Goal: Feedback & Contribution: Leave review/rating

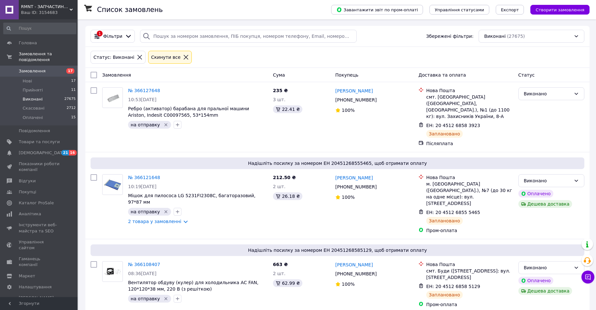
click at [162, 56] on div "Cкинути все" at bounding box center [166, 57] width 32 height 7
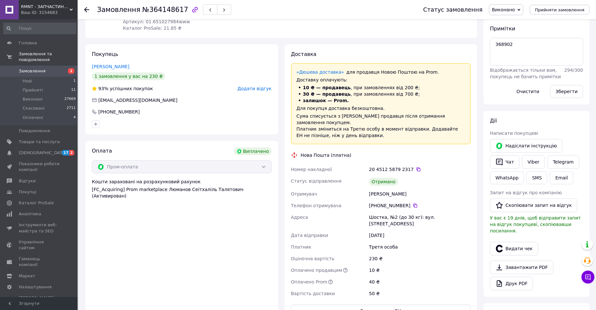
scroll to position [323, 0]
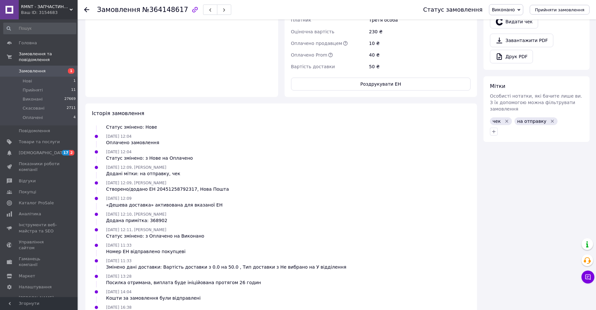
drag, startPoint x: 407, startPoint y: 170, endPoint x: 377, endPoint y: 282, distance: 115.9
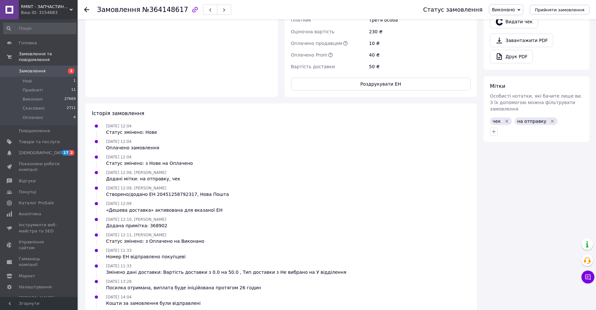
scroll to position [5, 0]
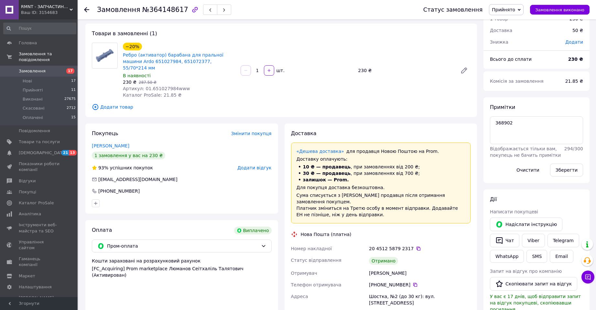
scroll to position [335, 0]
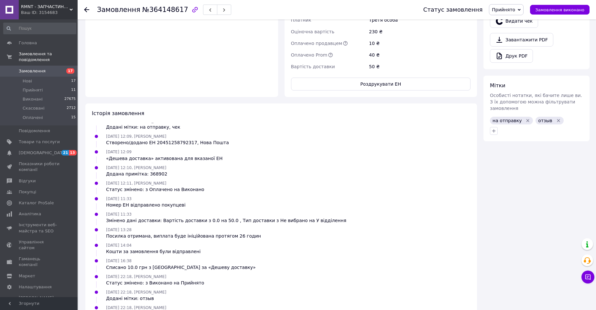
drag, startPoint x: 383, startPoint y: 142, endPoint x: 268, endPoint y: 255, distance: 161.3
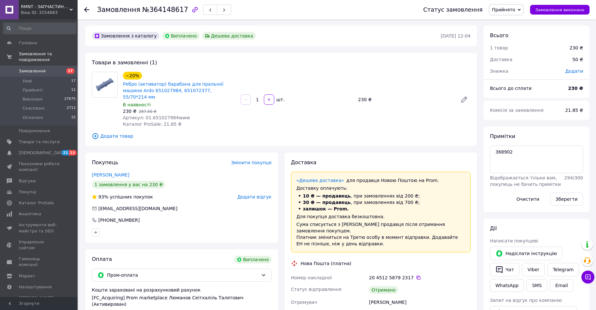
scroll to position [0, 0]
click at [252, 195] on span "Додати відгук" at bounding box center [254, 197] width 34 height 5
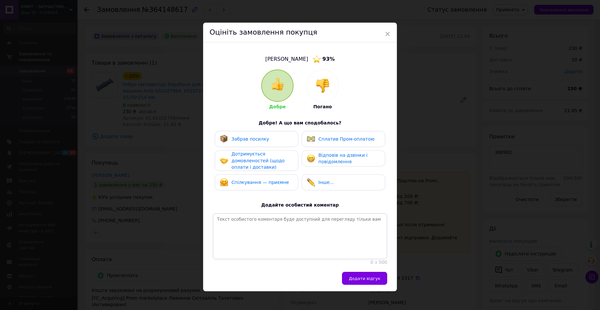
click at [321, 77] on div at bounding box center [323, 86] width 32 height 32
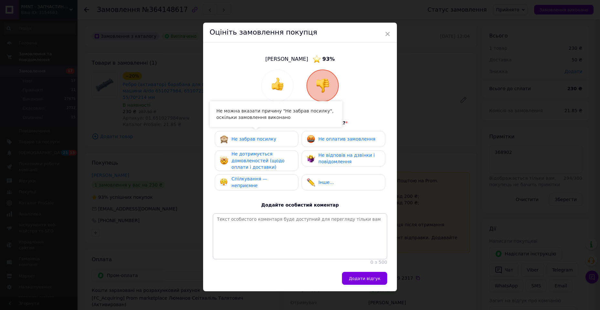
drag, startPoint x: 245, startPoint y: 181, endPoint x: 348, endPoint y: 255, distance: 127.1
click at [245, 181] on span "Спілкування — неприємне" at bounding box center [250, 182] width 36 height 12
click at [358, 280] on span "Додати відгук" at bounding box center [365, 278] width 32 height 5
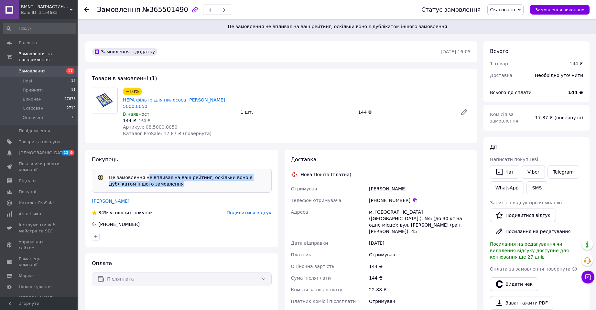
drag, startPoint x: 143, startPoint y: 163, endPoint x: 151, endPoint y: 168, distance: 8.9
click at [150, 174] on div "Це замовлення не впливає на ваш рейтинг, оскільки воно є дублікатом іншого замо…" at bounding box center [187, 180] width 162 height 13
click at [130, 174] on div "Це замовлення не впливає на ваш рейтинг, оскільки воно є дублікатом іншого замо…" at bounding box center [187, 180] width 162 height 13
click at [251, 210] on span "Подивитися відгук" at bounding box center [249, 212] width 45 height 5
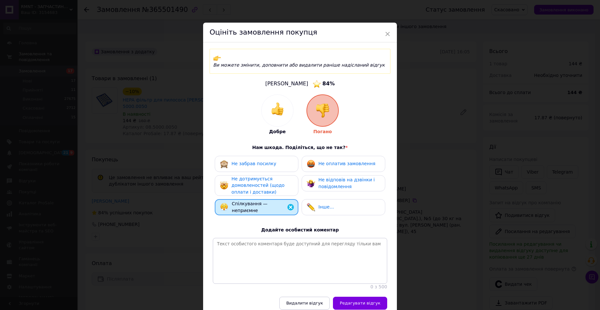
click at [448, 190] on div "× Оцініть замовлення покупця Ви можете змінити, доповнити або видалити раніше н…" at bounding box center [300, 155] width 600 height 310
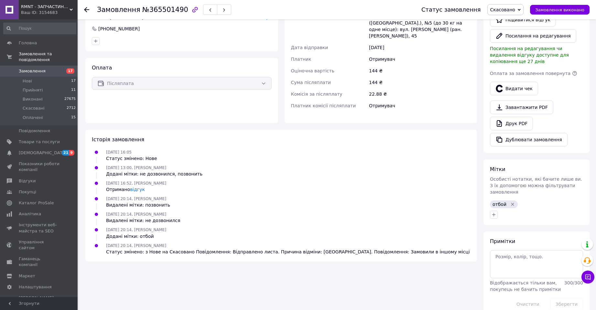
scroll to position [196, 0]
